Goal: Information Seeking & Learning: Learn about a topic

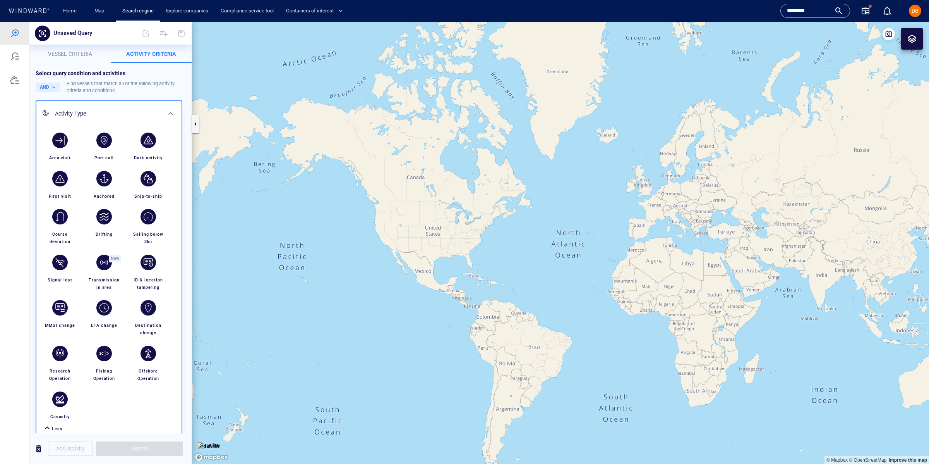
click at [804, 12] on input "*******" at bounding box center [809, 11] width 44 height 12
click at [805, 12] on input "*******" at bounding box center [809, 11] width 44 height 12
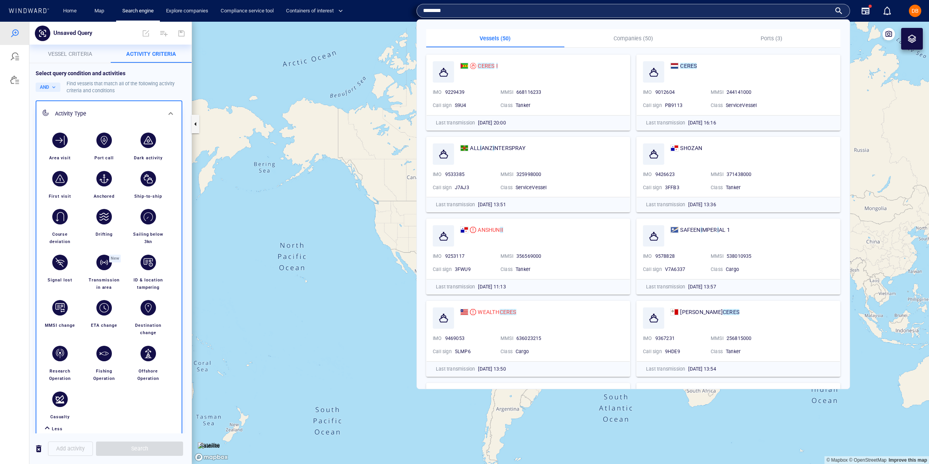
click at [805, 12] on input "*******" at bounding box center [627, 11] width 408 height 12
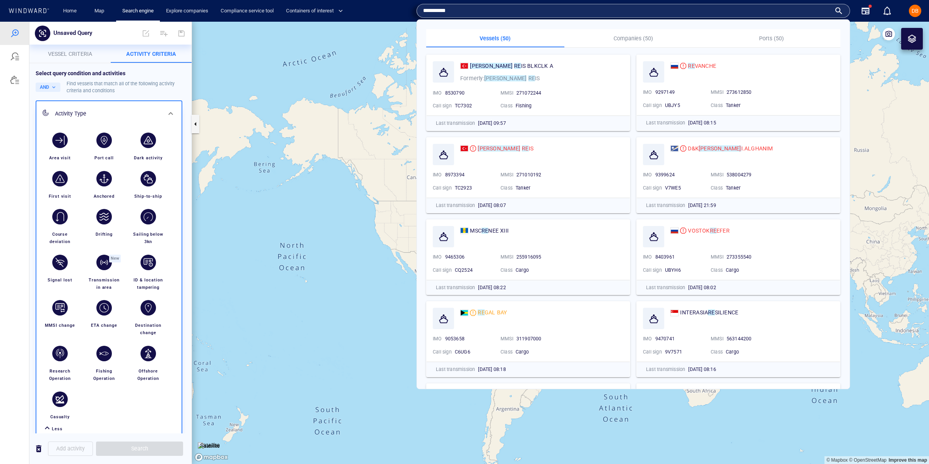
type input "**********"
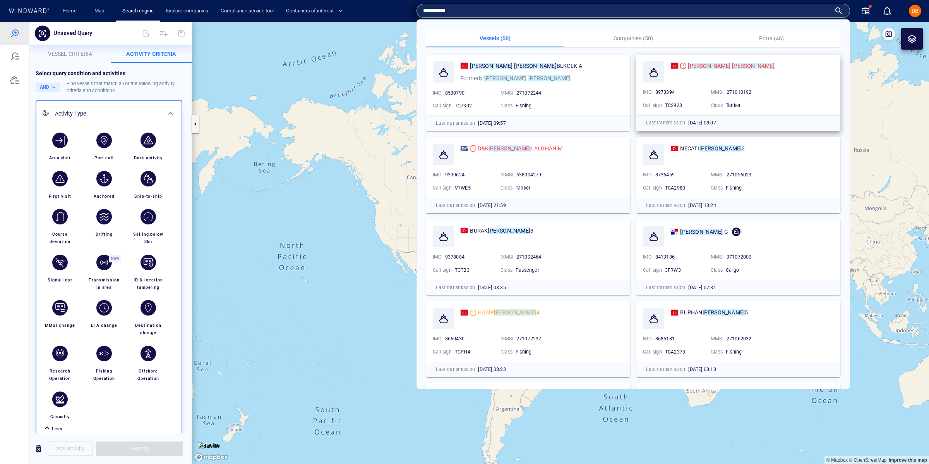
click at [655, 77] on div at bounding box center [653, 71] width 21 height 21
click at [705, 65] on mark "YUSUF" at bounding box center [709, 66] width 43 height 6
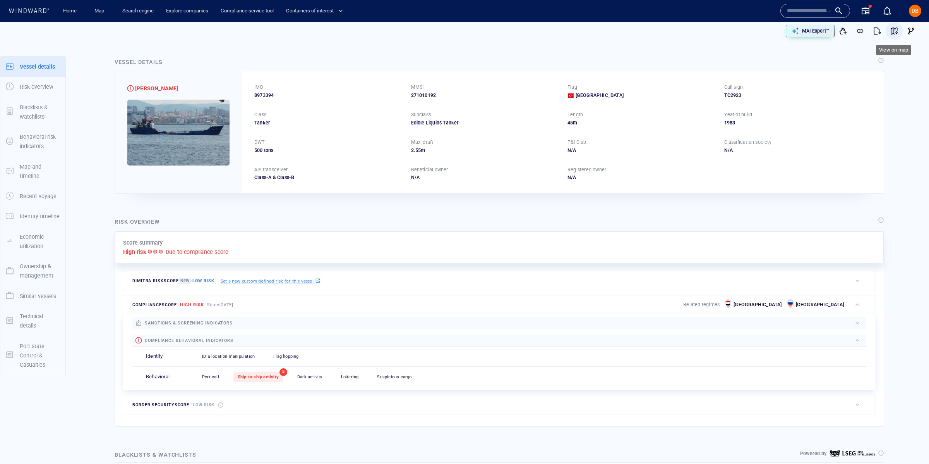
click at [895, 34] on span "button" at bounding box center [895, 31] width 8 height 8
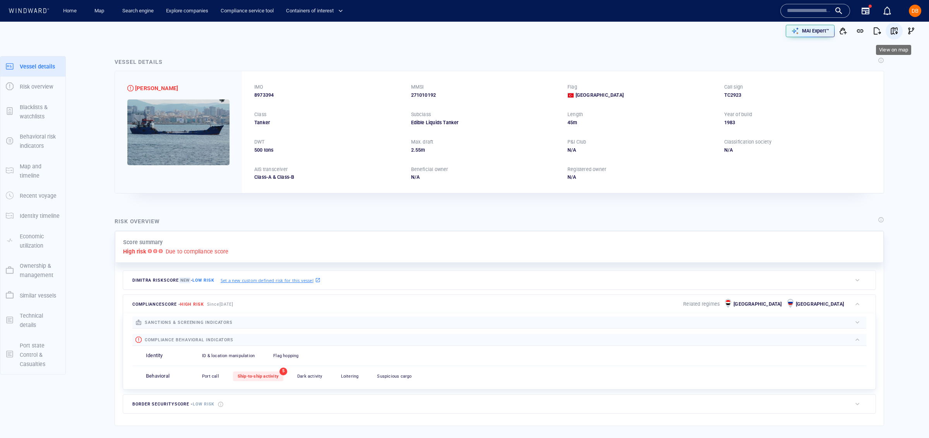
click at [893, 34] on span "button" at bounding box center [895, 31] width 8 height 8
click at [895, 31] on span "button" at bounding box center [895, 31] width 8 height 8
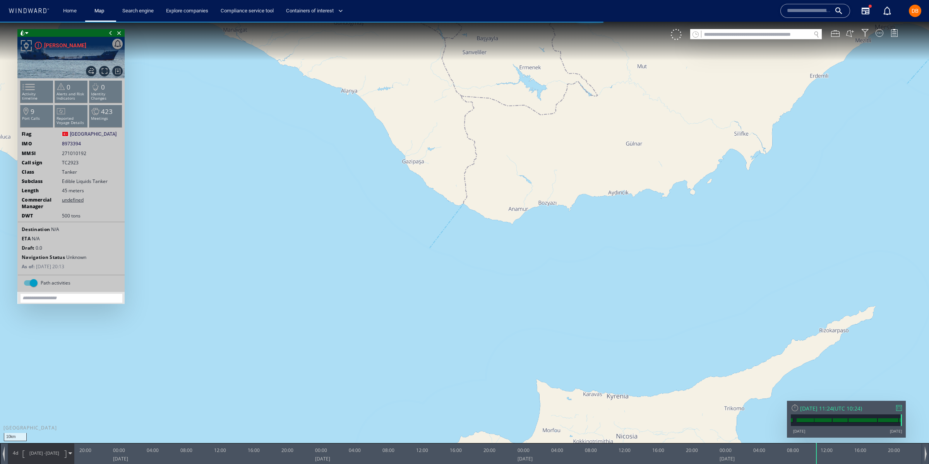
drag, startPoint x: 465, startPoint y: 231, endPoint x: 541, endPoint y: 421, distance: 204.1
click at [551, 22] on div "10km © Mapbox © OpenStreetMap Improve this map 0 0 16:00 Friday 15 August 2025 …" at bounding box center [464, 22] width 929 height 0
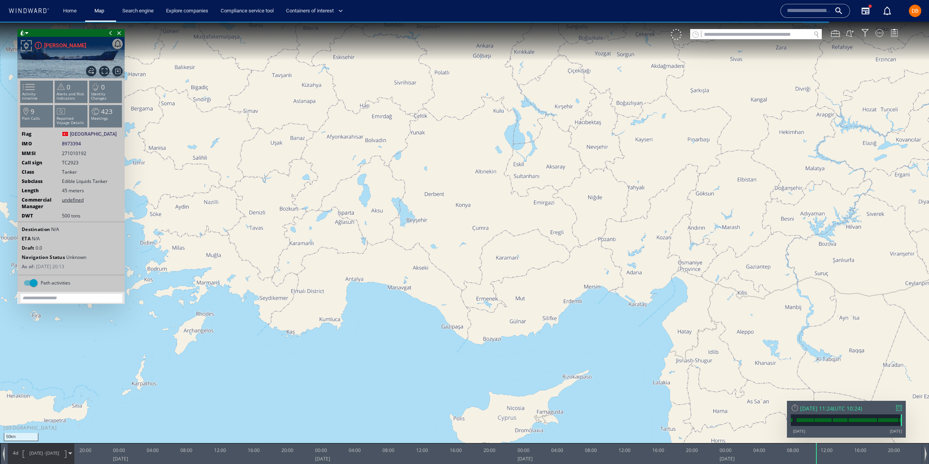
drag, startPoint x: 459, startPoint y: 207, endPoint x: 473, endPoint y: 240, distance: 35.6
click at [473, 240] on canvas "Map" at bounding box center [464, 239] width 929 height 434
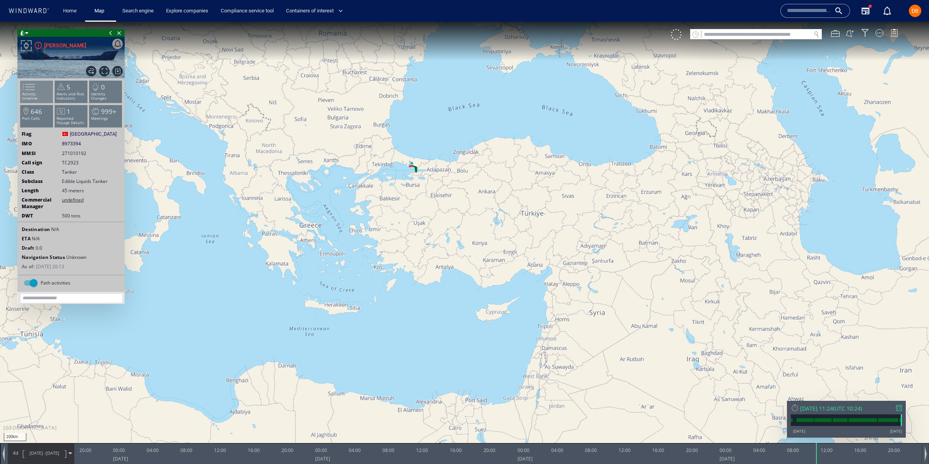
click at [30, 93] on span at bounding box center [24, 86] width 12 height 11
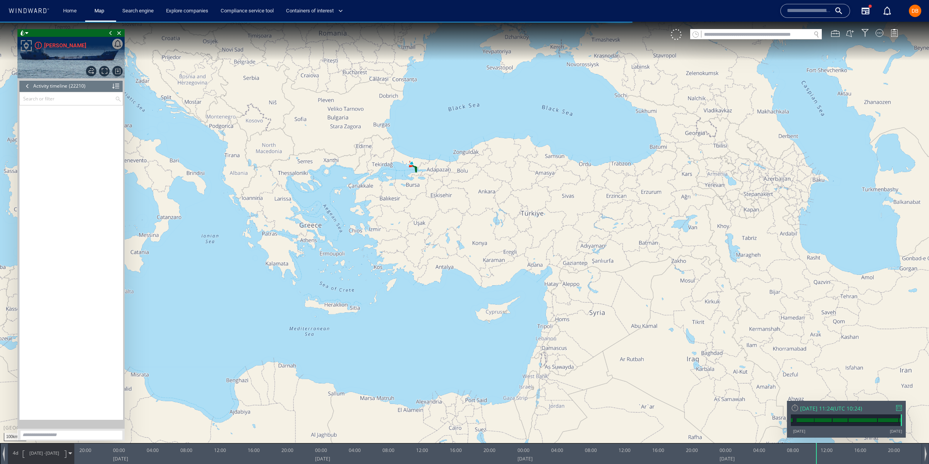
scroll to position [472720, 0]
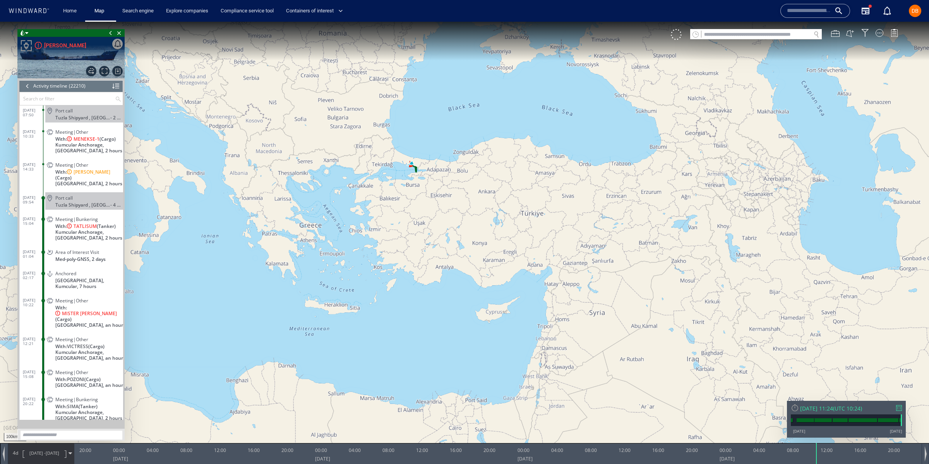
click at [26, 87] on div at bounding box center [27, 86] width 9 height 12
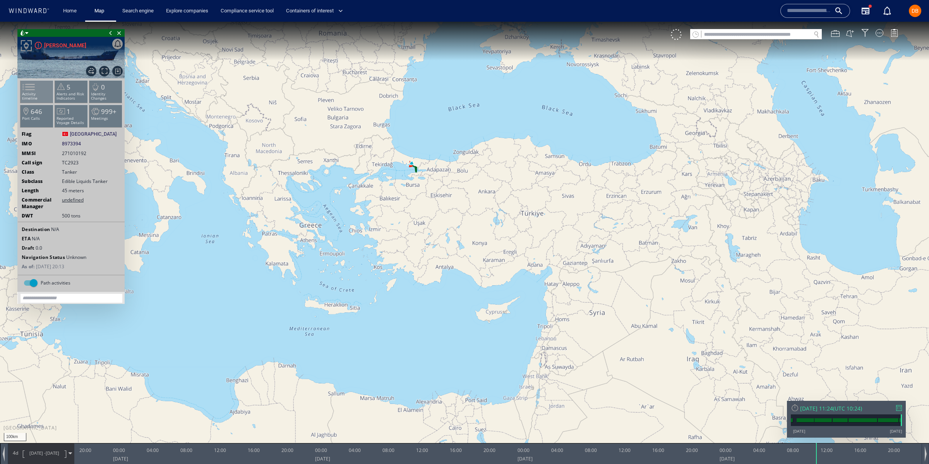
click at [30, 88] on span at bounding box center [24, 86] width 12 height 11
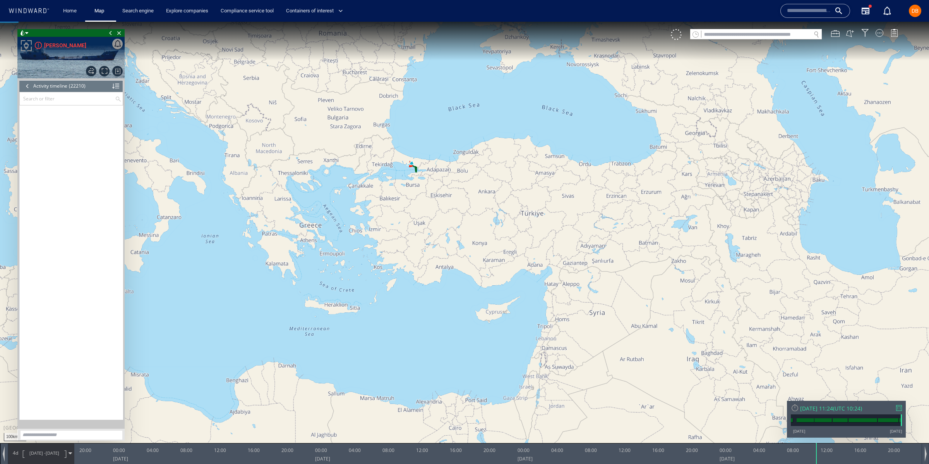
scroll to position [472720, 0]
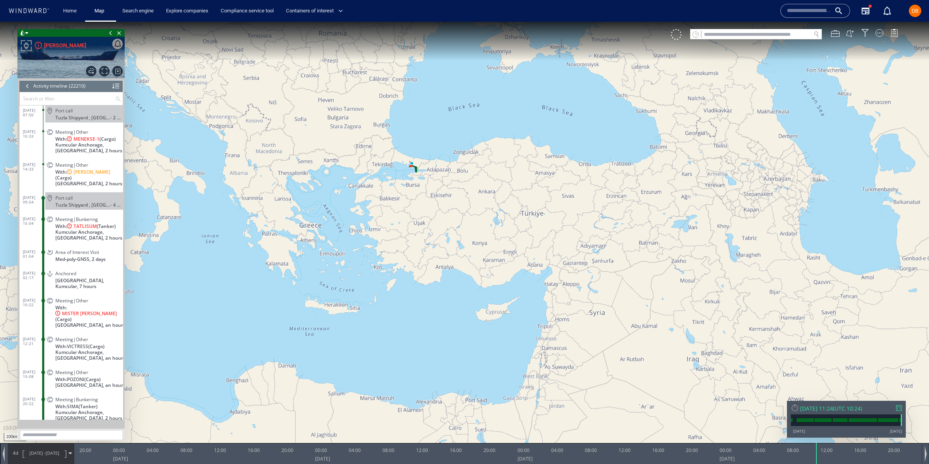
click at [66, 101] on input "text" at bounding box center [67, 98] width 95 height 13
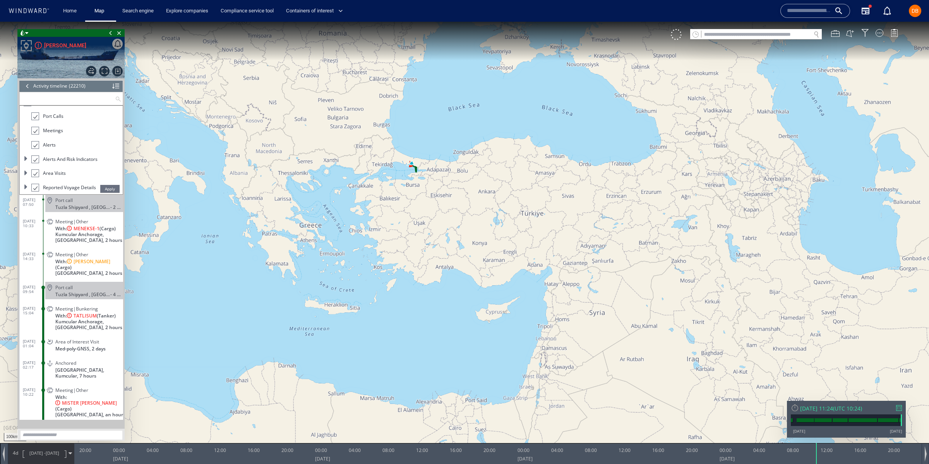
scroll to position [0, 0]
click at [115, 87] on div at bounding box center [115, 86] width 7 height 12
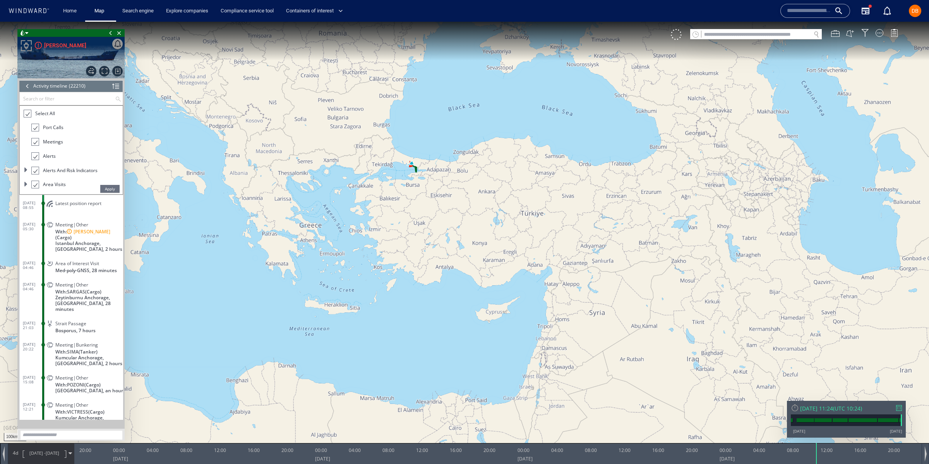
click at [119, 87] on div at bounding box center [115, 86] width 7 height 12
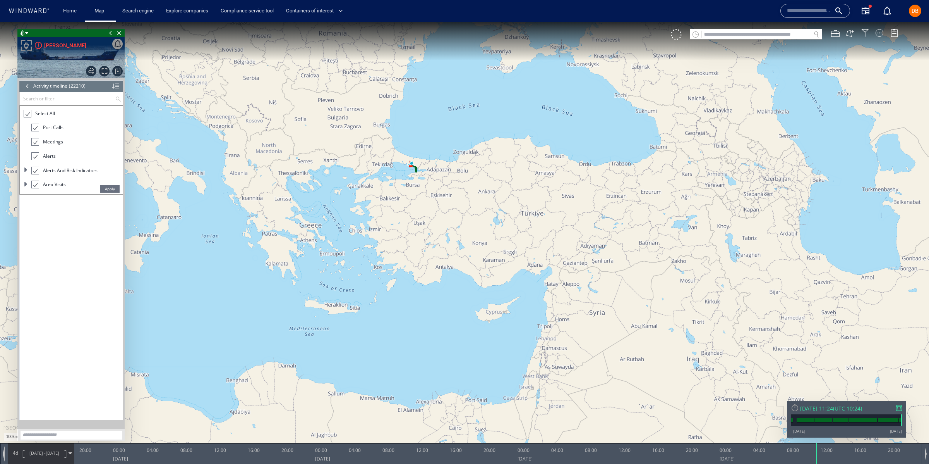
click at [26, 86] on div at bounding box center [27, 86] width 9 height 12
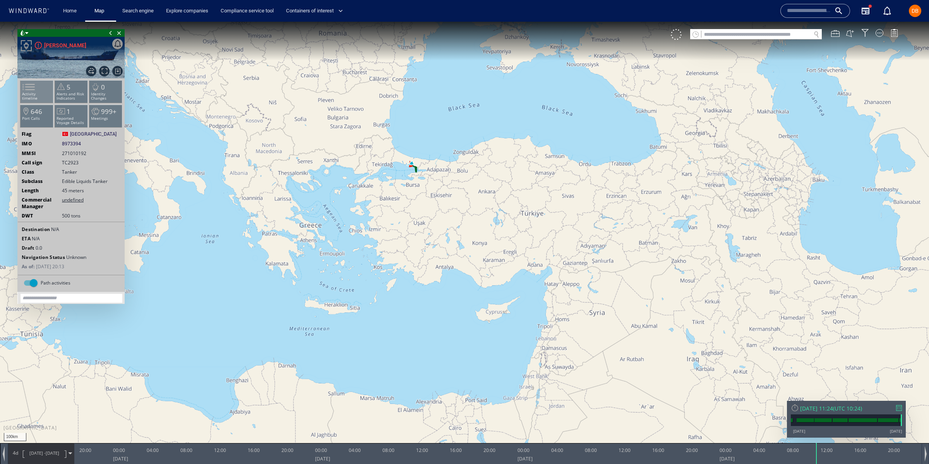
click at [41, 88] on li "Activity timeline" at bounding box center [37, 91] width 33 height 22
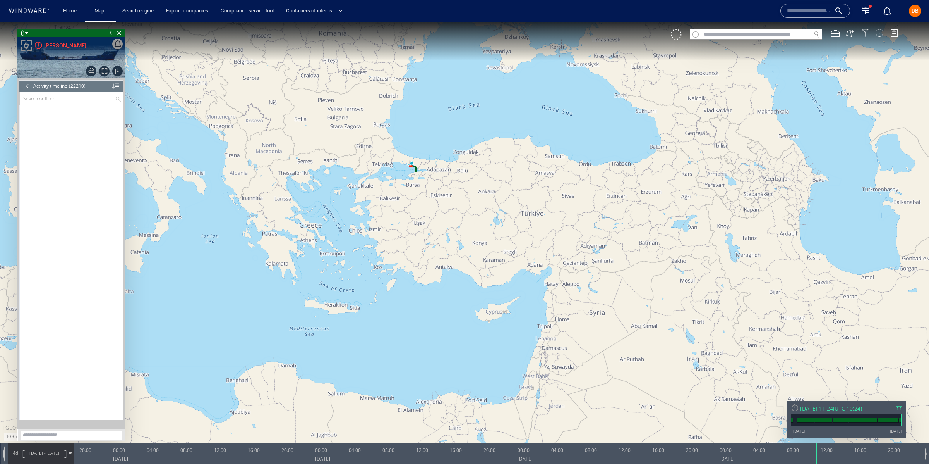
scroll to position [472720, 0]
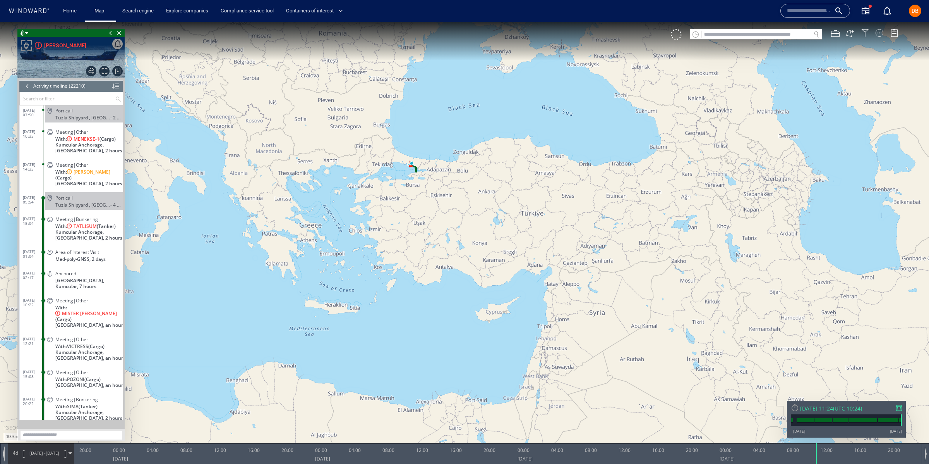
click at [816, 409] on div "Mon 18/08/2025 11:24" at bounding box center [816, 407] width 33 height 7
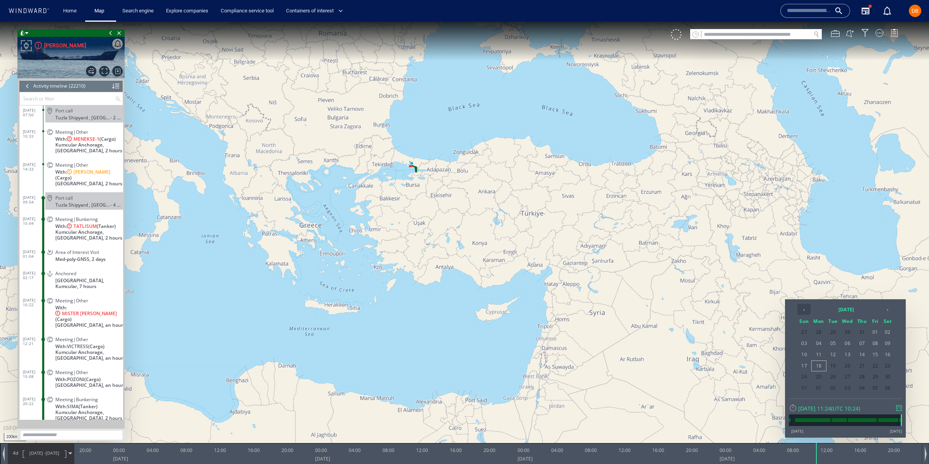
click at [806, 309] on th "‹" at bounding box center [804, 309] width 13 height 11
click at [805, 309] on th "‹" at bounding box center [804, 309] width 13 height 11
click at [841, 311] on th "[DATE]" at bounding box center [847, 309] width 70 height 11
click at [840, 312] on th "2025" at bounding box center [842, 309] width 60 height 11
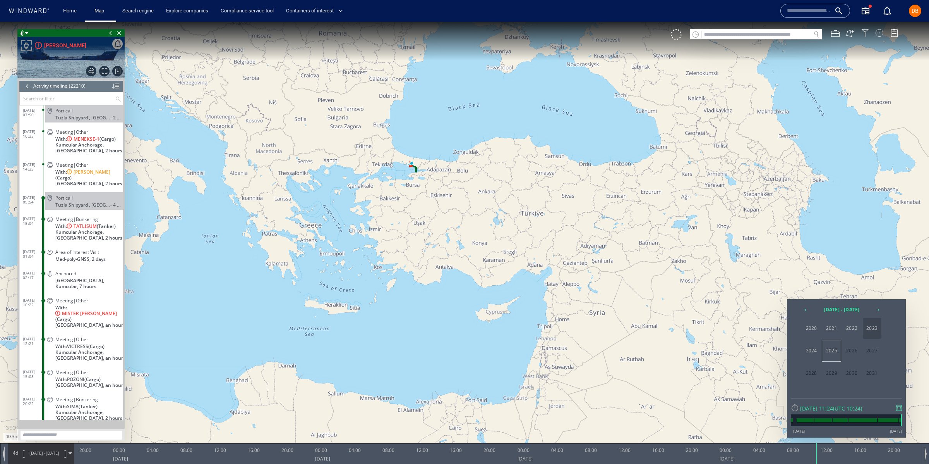
click at [868, 328] on span "2023" at bounding box center [872, 328] width 19 height 21
click at [809, 332] on span "Jan" at bounding box center [811, 328] width 19 height 21
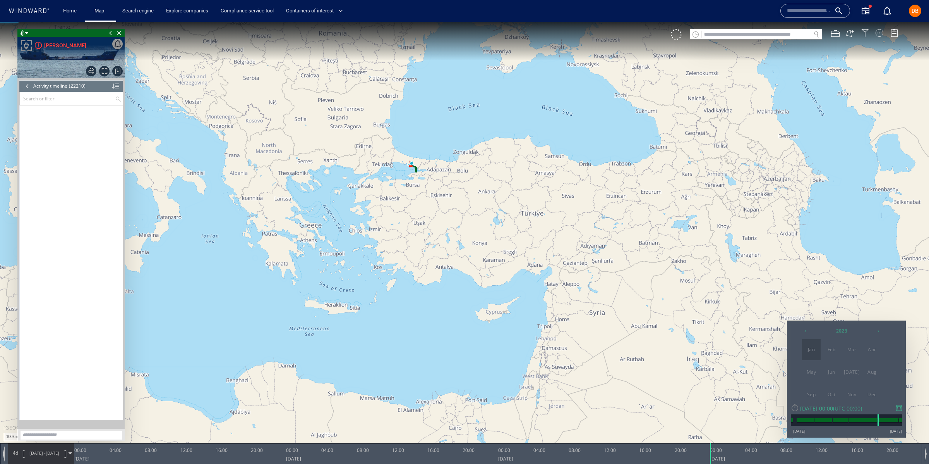
scroll to position [323777, 0]
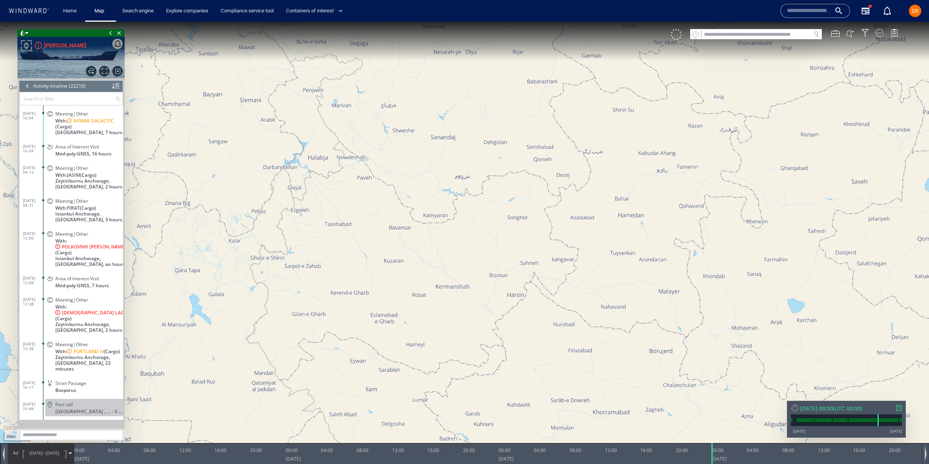
click at [861, 408] on span "UTC 00:00" at bounding box center [848, 407] width 26 height 7
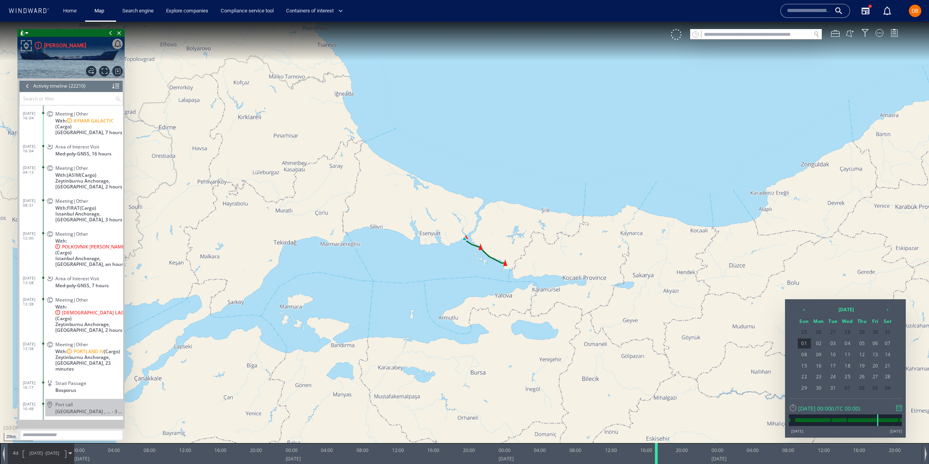
drag, startPoint x: 718, startPoint y: 452, endPoint x: 661, endPoint y: 457, distance: 56.8
click at [662, 457] on div at bounding box center [660, 453] width 10 height 21
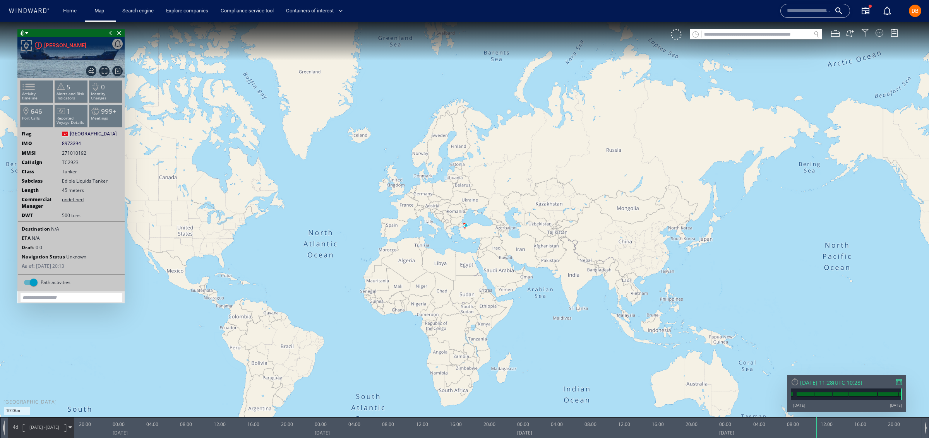
click at [35, 420] on span "14/08/25 - 18/08/25" at bounding box center [44, 427] width 39 height 19
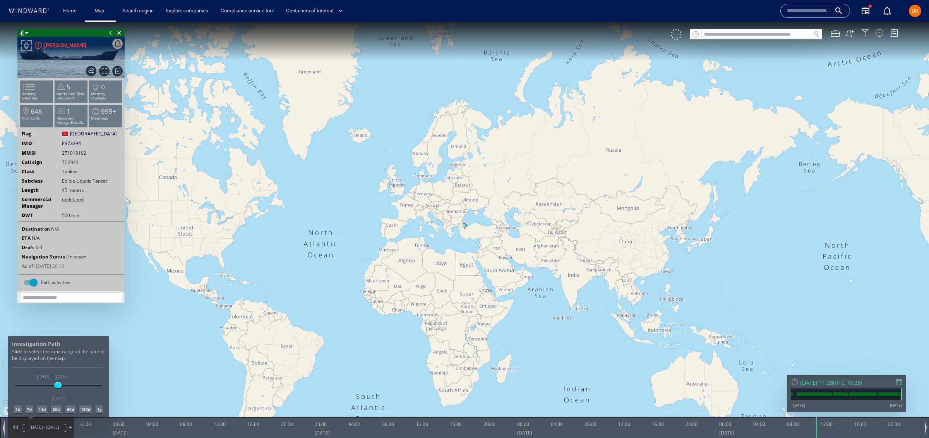
click at [40, 408] on div "14d" at bounding box center [42, 410] width 10 height 8
drag, startPoint x: 891, startPoint y: 430, endPoint x: 882, endPoint y: 429, distance: 8.9
click at [882, 429] on div at bounding box center [464, 230] width 929 height 417
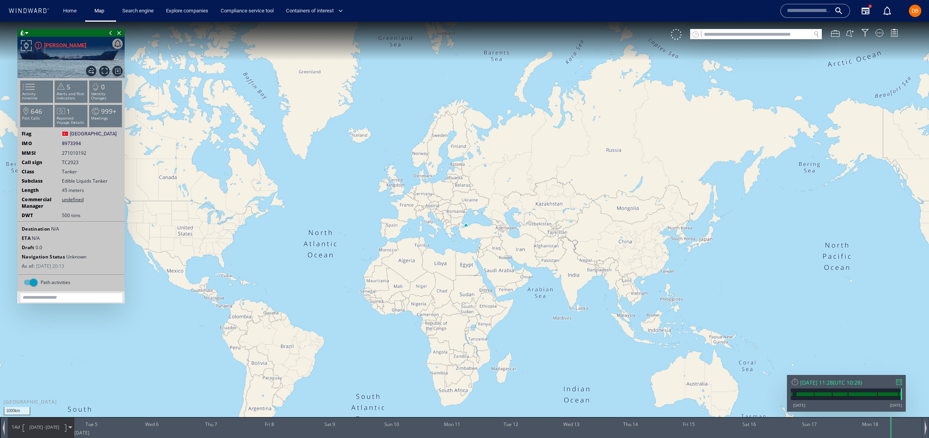
click at [883, 429] on div at bounding box center [498, 427] width 848 height 21
drag, startPoint x: 891, startPoint y: 430, endPoint x: 824, endPoint y: 430, distance: 66.2
click at [797, 430] on div "0 0 Wed 6 August 2025 Thu 7 Fri 8 Sat 9 Sun 10 Mon 11 Tue 12 Wed 13 Thu 14 Fri …" at bounding box center [498, 427] width 848 height 21
drag, startPoint x: 829, startPoint y: 430, endPoint x: 747, endPoint y: 431, distance: 82.5
drag, startPoint x: 898, startPoint y: 434, endPoint x: 696, endPoint y: 433, distance: 201.8
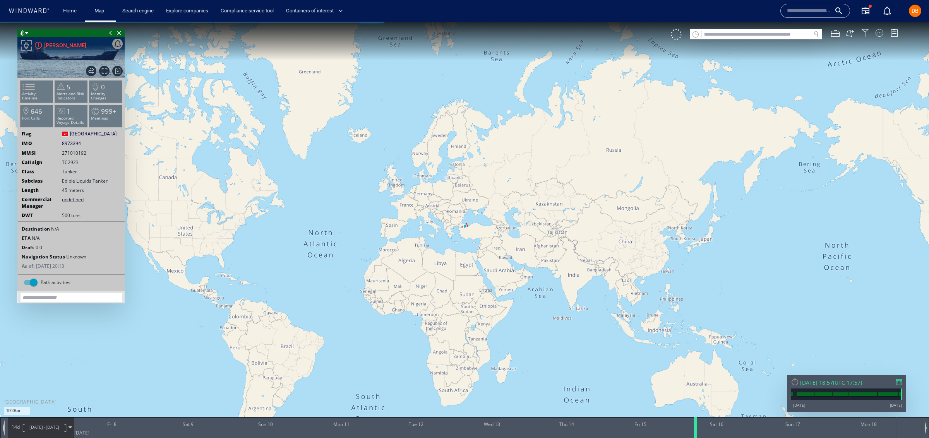
click at [696, 433] on div at bounding box center [697, 427] width 8 height 21
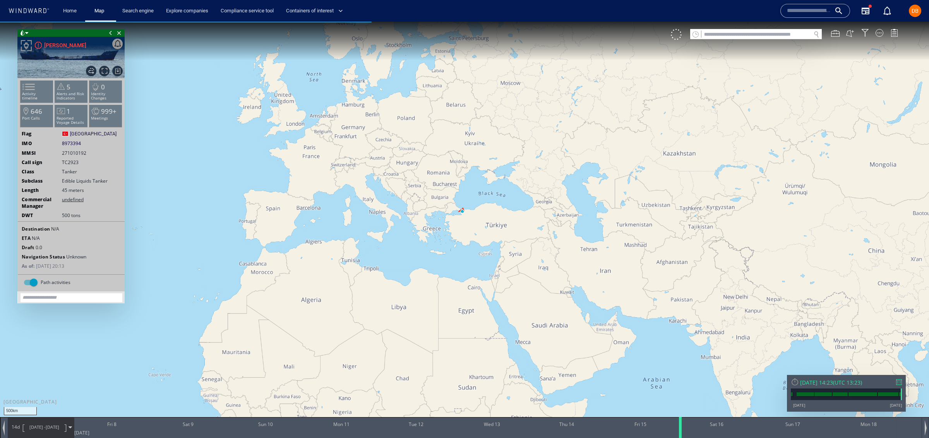
drag, startPoint x: 695, startPoint y: 433, endPoint x: 682, endPoint y: 434, distance: 13.6
click at [682, 434] on div at bounding box center [682, 427] width 8 height 21
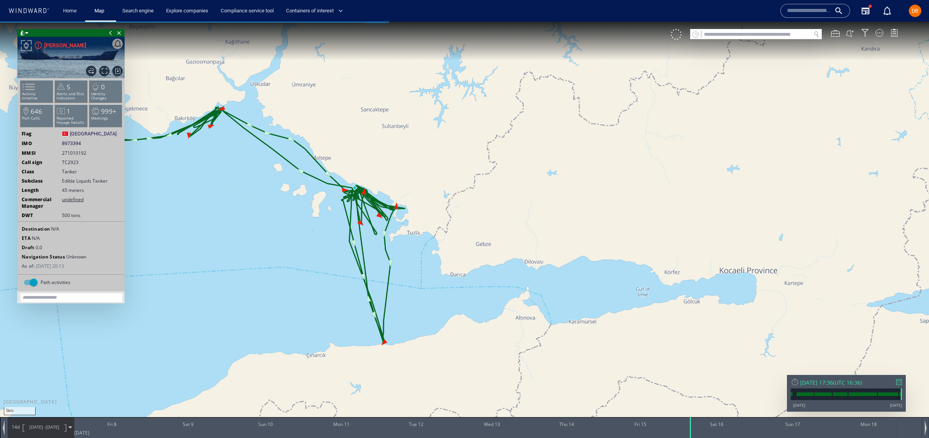
drag, startPoint x: 684, startPoint y: 437, endPoint x: 693, endPoint y: 438, distance: 8.7
click at [693, 438] on html "5km © Mapbox © OpenStreetMap Improve this map 0 0 Thu 7 August 2025 Fri 8 Sat 9…" at bounding box center [464, 230] width 929 height 417
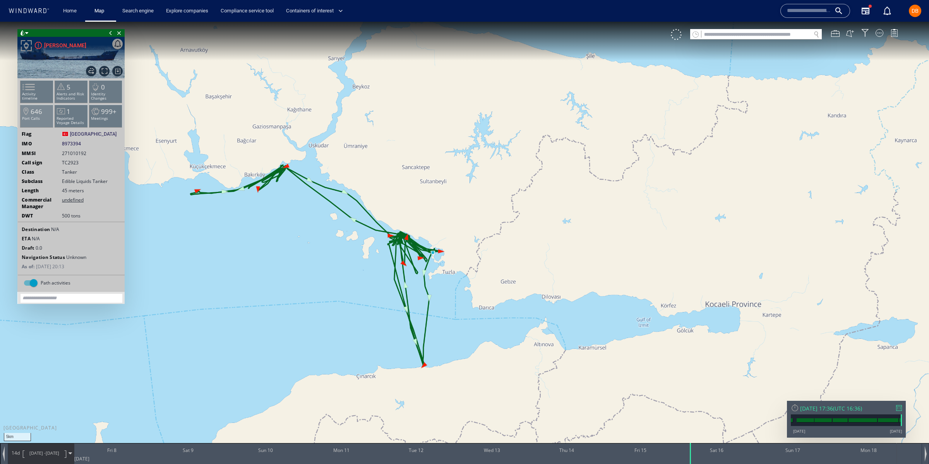
click at [31, 112] on span "646" at bounding box center [37, 111] width 12 height 9
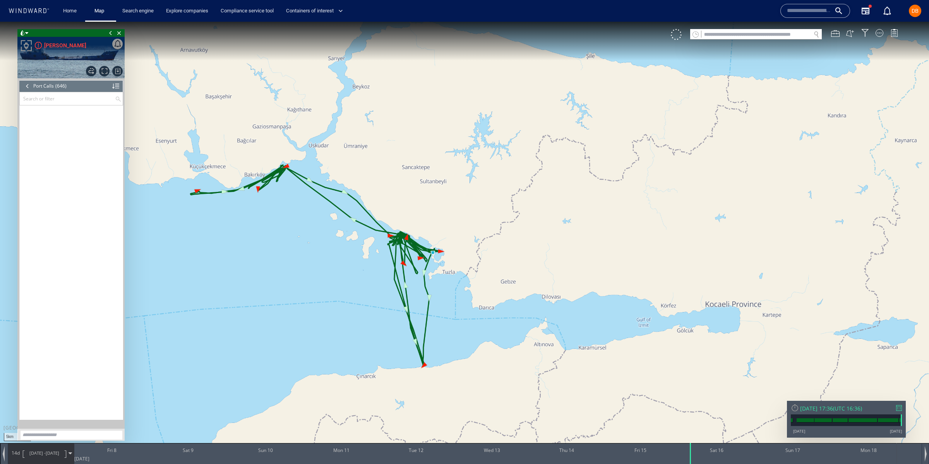
scroll to position [13444, 0]
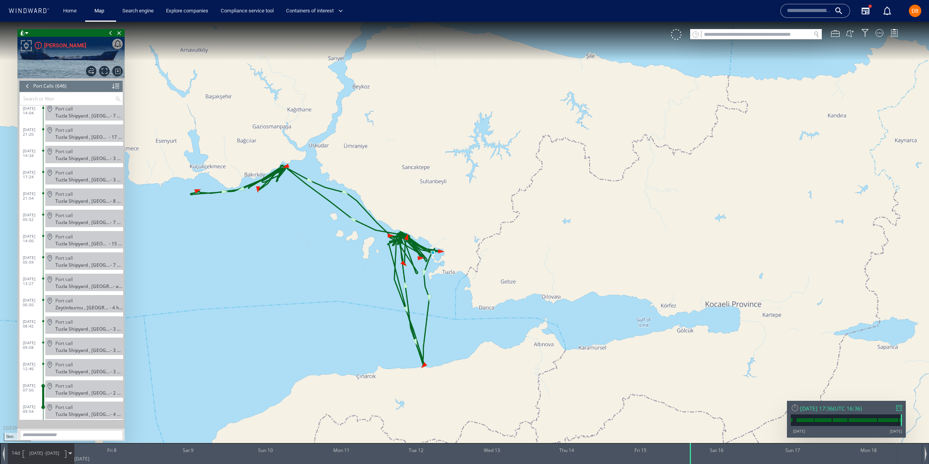
click at [82, 141] on dd "Port call Tuzla Shipyard , Türkiye - 17 hours" at bounding box center [83, 132] width 80 height 21
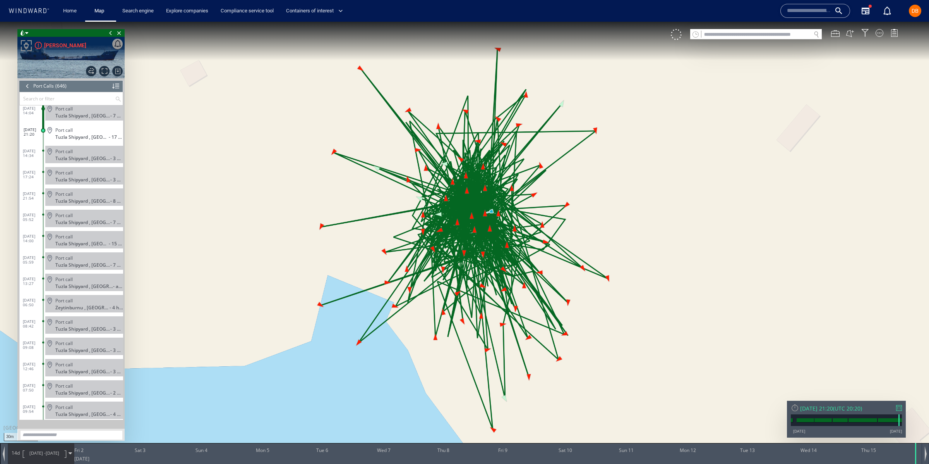
click at [125, 39] on canvas "Map" at bounding box center [464, 239] width 929 height 434
click at [119, 33] on span "Close vessel card" at bounding box center [119, 33] width 9 height 8
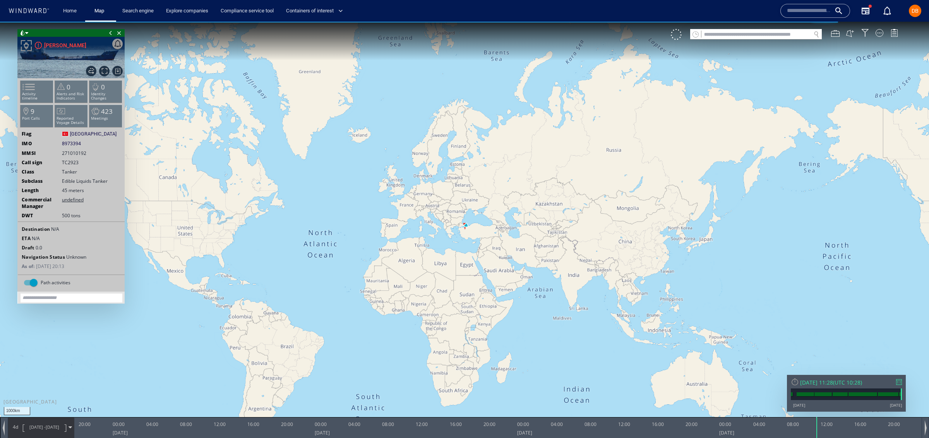
click at [835, 380] on span "(" at bounding box center [834, 382] width 2 height 7
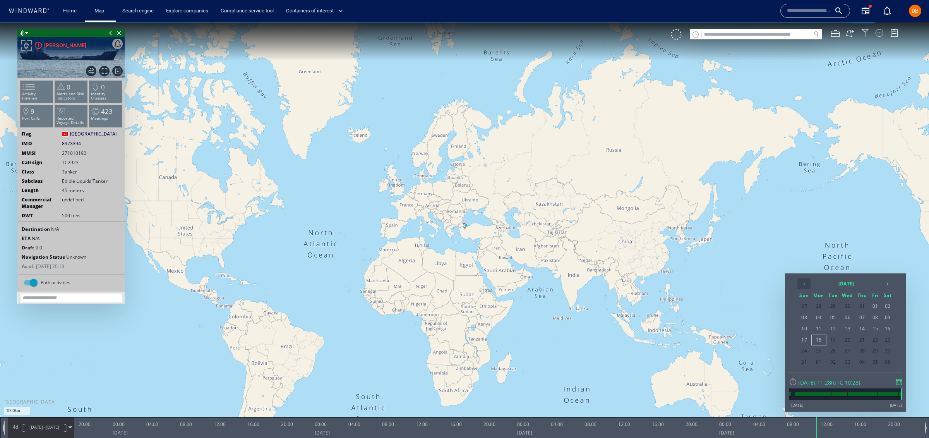
click at [805, 285] on th "‹" at bounding box center [804, 283] width 13 height 11
click at [839, 331] on span "13" at bounding box center [833, 329] width 13 height 10
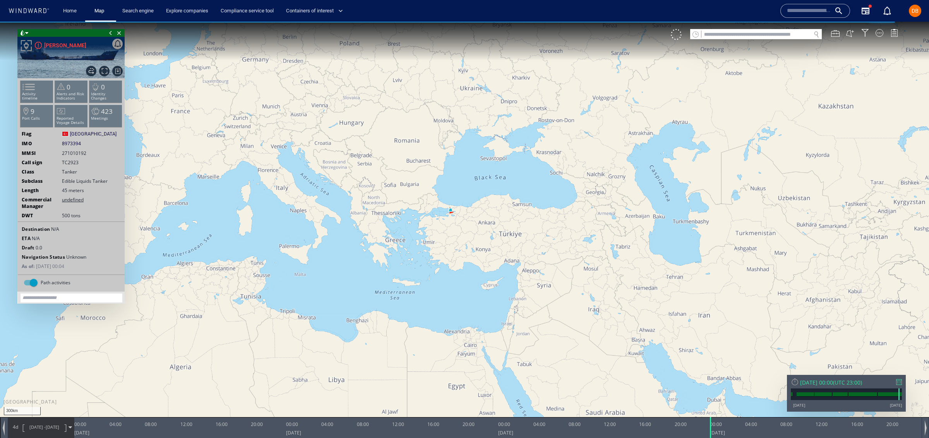
drag, startPoint x: 462, startPoint y: 223, endPoint x: 431, endPoint y: 260, distance: 47.9
click at [436, 264] on canvas "Map" at bounding box center [464, 226] width 929 height 409
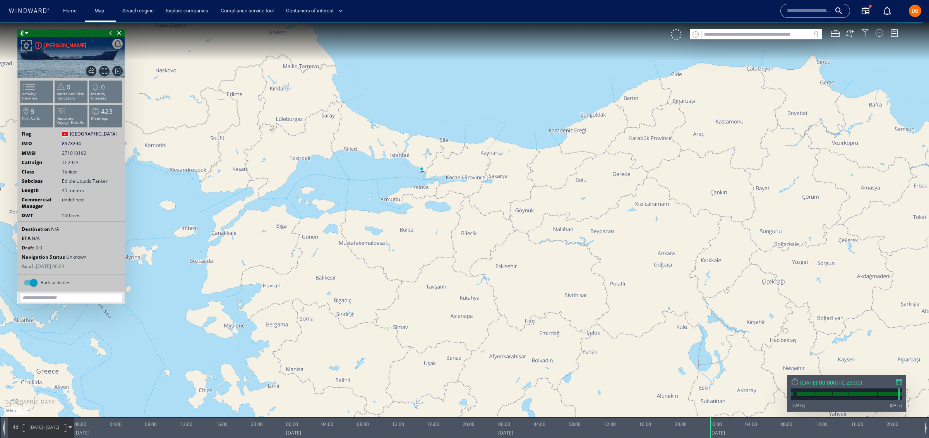
drag, startPoint x: 428, startPoint y: 190, endPoint x: 417, endPoint y: 199, distance: 14.0
click at [424, 204] on canvas "Map" at bounding box center [464, 226] width 929 height 409
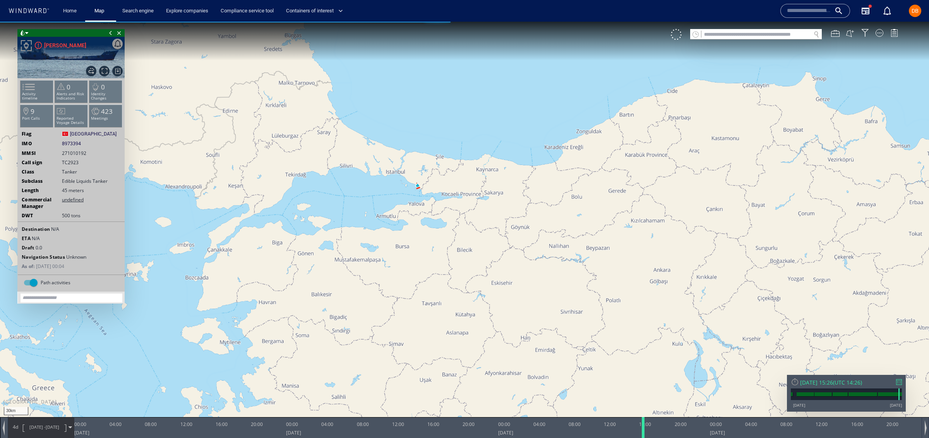
drag, startPoint x: 712, startPoint y: 430, endPoint x: 650, endPoint y: 428, distance: 62.0
click at [649, 428] on div at bounding box center [645, 427] width 8 height 21
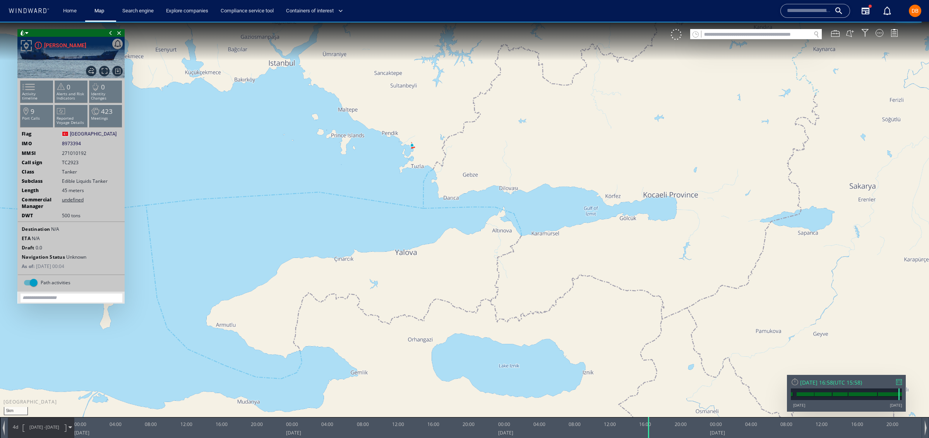
click at [44, 428] on span "[DATE] -" at bounding box center [37, 427] width 16 height 6
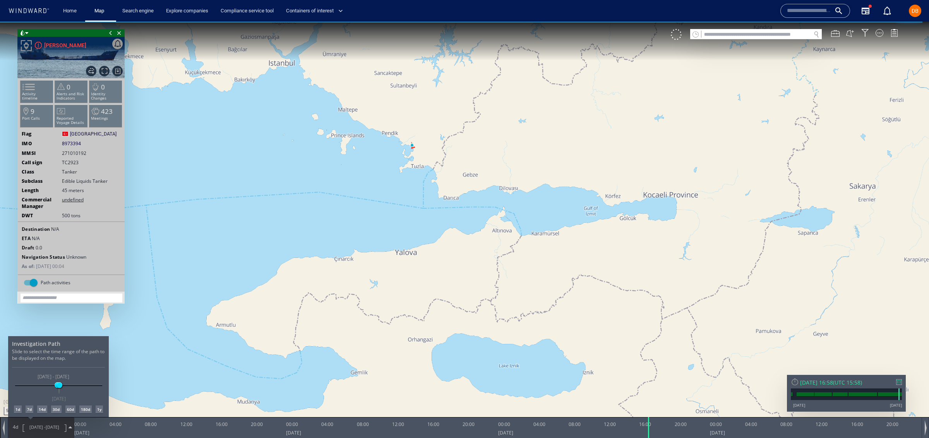
click at [19, 407] on div "1d" at bounding box center [18, 409] width 8 height 8
click at [28, 408] on div "7d" at bounding box center [30, 409] width 8 height 8
